Goal: Task Accomplishment & Management: Complete application form

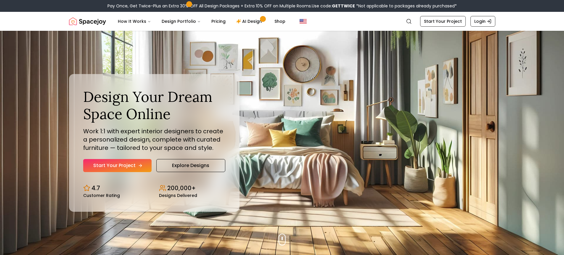
click at [124, 164] on link "Start Your Project" at bounding box center [117, 165] width 68 height 13
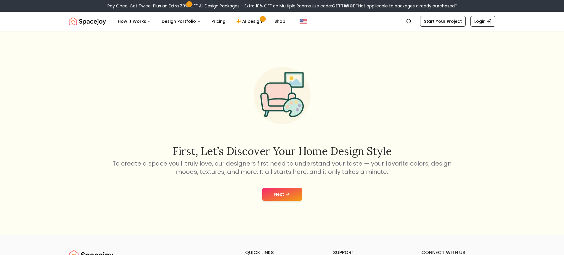
click at [281, 199] on button "Next" at bounding box center [282, 194] width 40 height 13
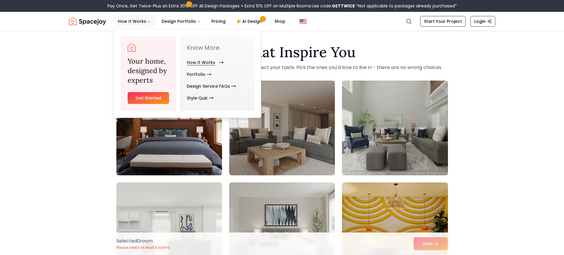
click at [205, 63] on link "How It Works" at bounding box center [204, 63] width 34 height 12
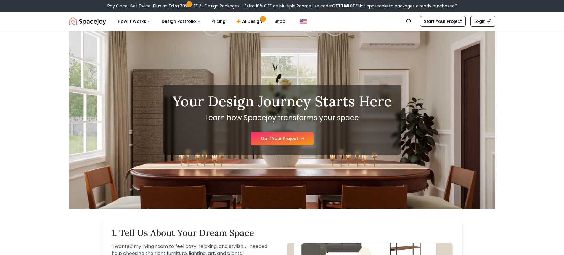
click at [290, 143] on link "Start Your Project" at bounding box center [282, 138] width 63 height 13
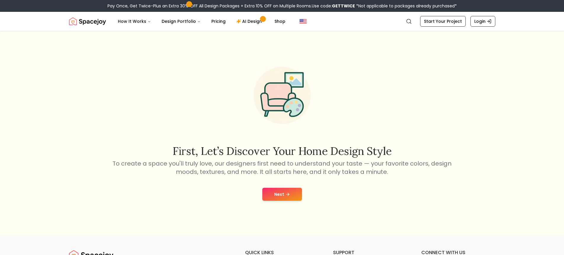
click at [293, 193] on button "Next" at bounding box center [282, 194] width 40 height 13
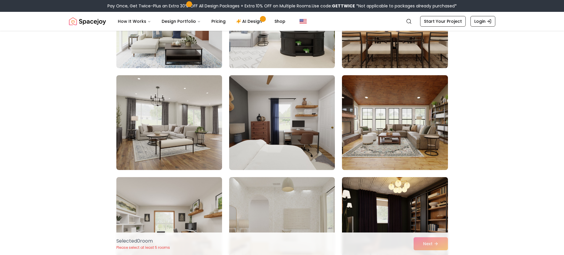
scroll to position [1124, 0]
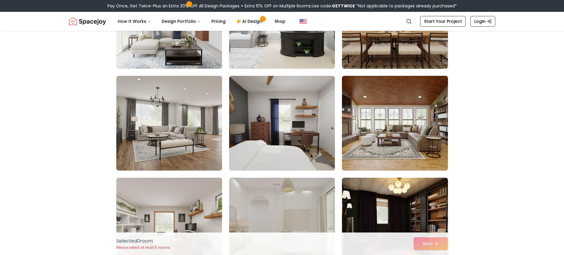
click at [415, 148] on img at bounding box center [394, 122] width 111 height 99
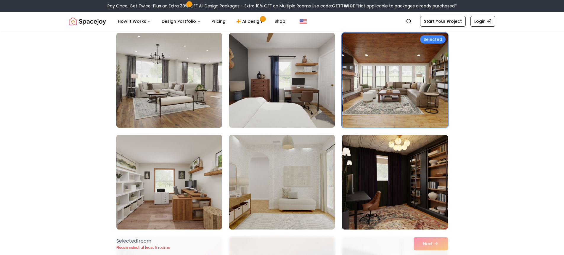
scroll to position [1272, 0]
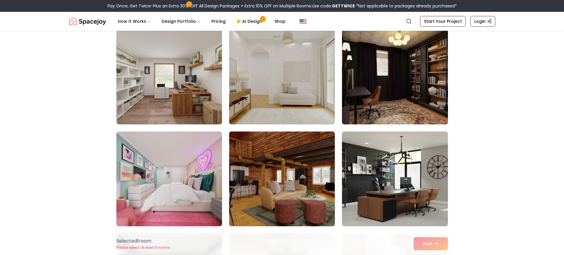
click at [312, 200] on img at bounding box center [281, 178] width 111 height 99
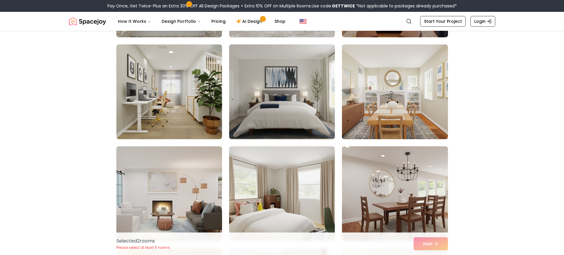
scroll to position [444, 0]
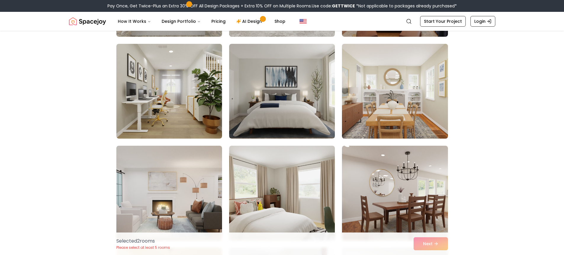
click at [417, 123] on img at bounding box center [394, 90] width 111 height 99
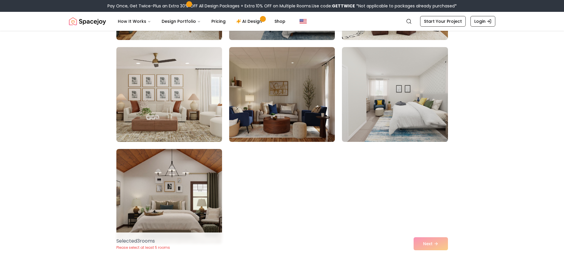
scroll to position [3296, 0]
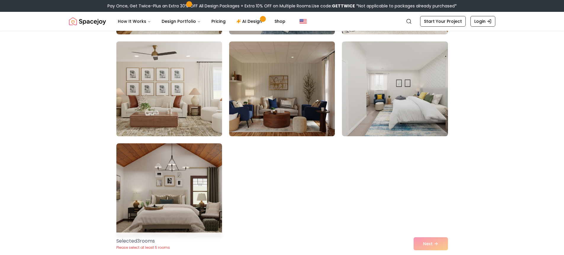
click at [189, 113] on img at bounding box center [169, 88] width 111 height 99
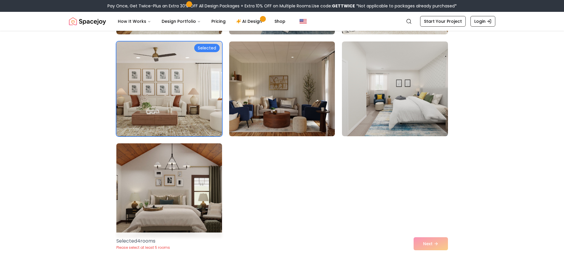
click at [187, 196] on img at bounding box center [169, 190] width 111 height 99
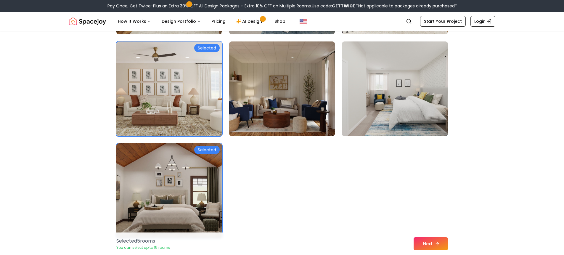
click at [436, 245] on icon at bounding box center [437, 243] width 5 height 5
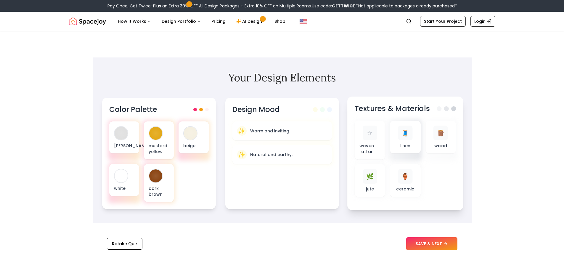
scroll to position [148, 0]
click at [204, 108] on div at bounding box center [202, 108] width 16 height 4
click at [202, 108] on span at bounding box center [202, 108] width 4 height 4
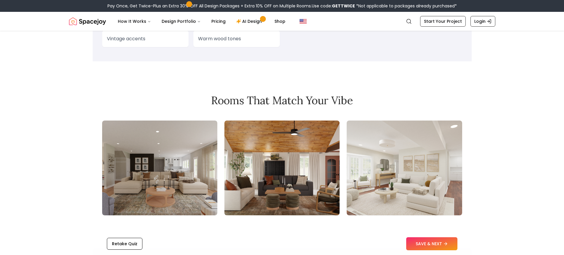
scroll to position [680, 0]
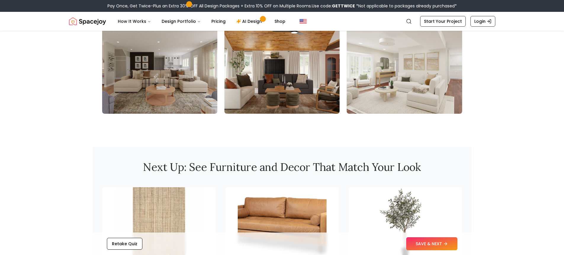
click at [295, 93] on img at bounding box center [281, 66] width 115 height 95
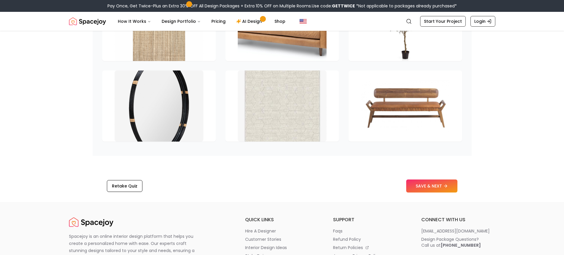
scroll to position [888, 0]
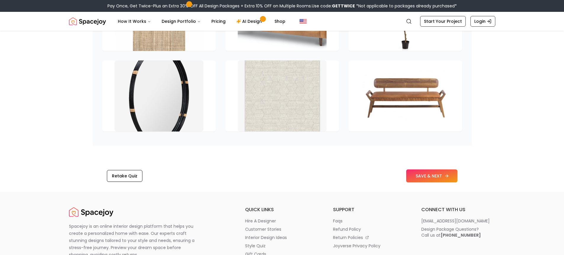
click at [423, 174] on button "SAVE & NEXT" at bounding box center [431, 175] width 51 height 13
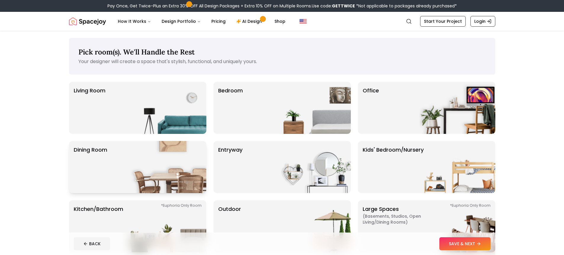
click at [159, 151] on img at bounding box center [168, 167] width 76 height 52
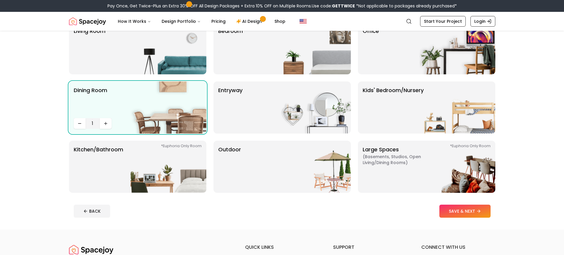
scroll to position [59, 0]
